Goal: Information Seeking & Learning: Learn about a topic

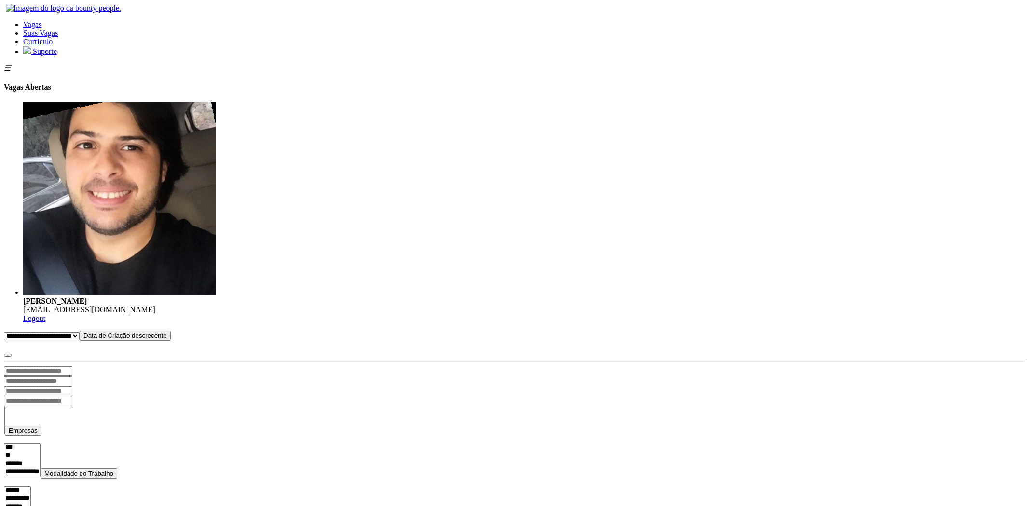
select select
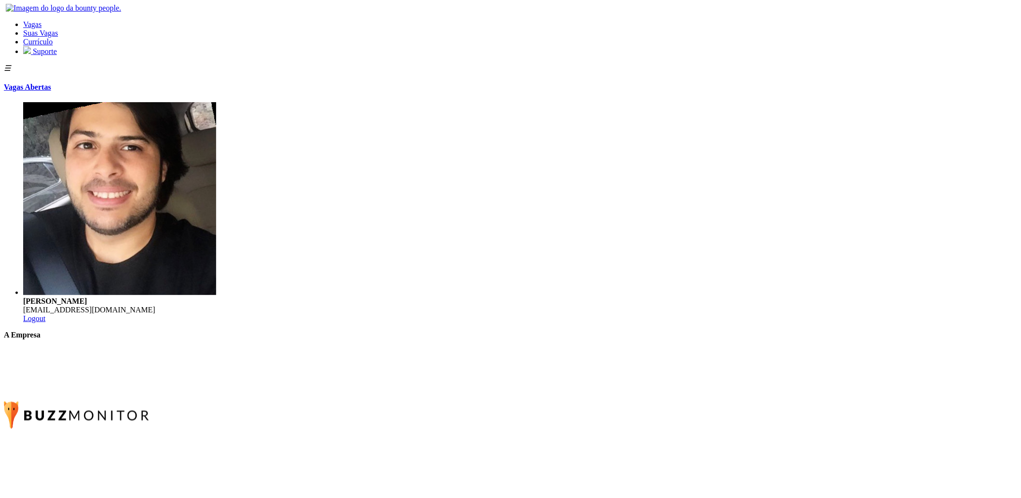
click at [51, 83] on link "Vagas Abertas" at bounding box center [27, 87] width 47 height 8
select select
